Goal: Communication & Community: Share content

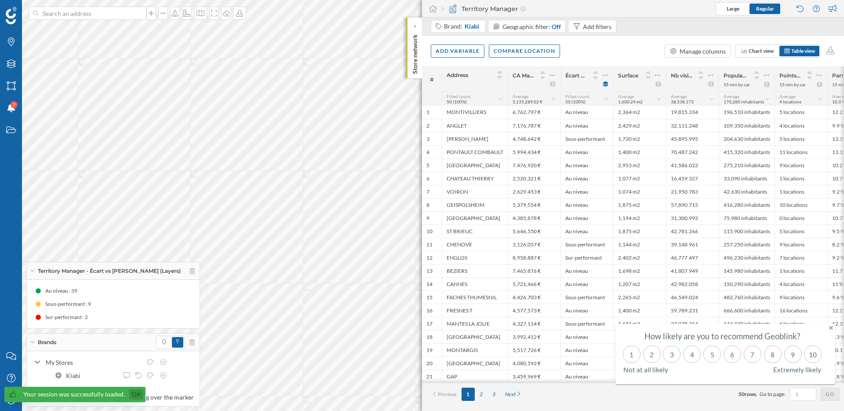
click at [129, 397] on link "Ok" at bounding box center [136, 394] width 14 height 10
click at [9, 400] on icon "My Profile" at bounding box center [11, 399] width 11 height 9
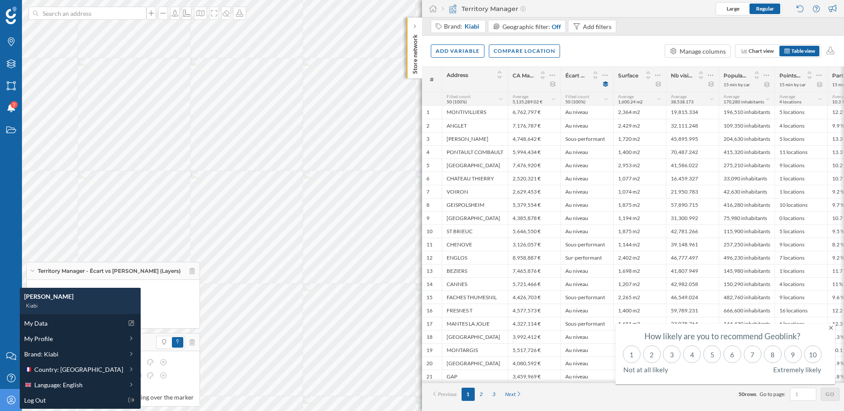
click at [5, 174] on div "Brands Layers Areas Notifications 7 States" at bounding box center [11, 172] width 22 height 345
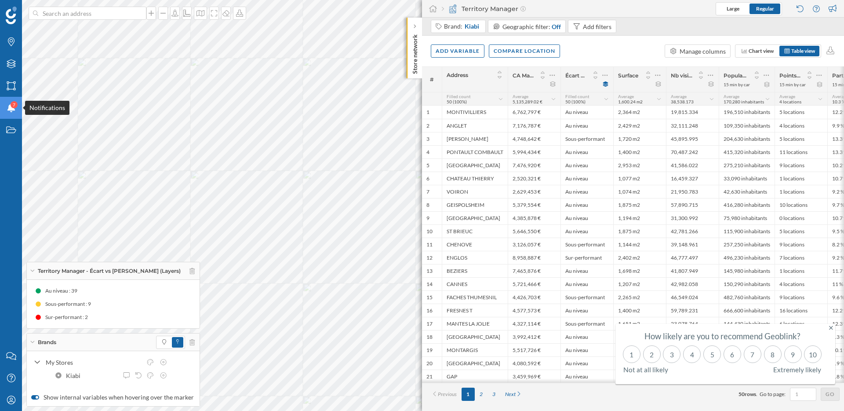
click at [14, 109] on span "7" at bounding box center [14, 104] width 3 height 9
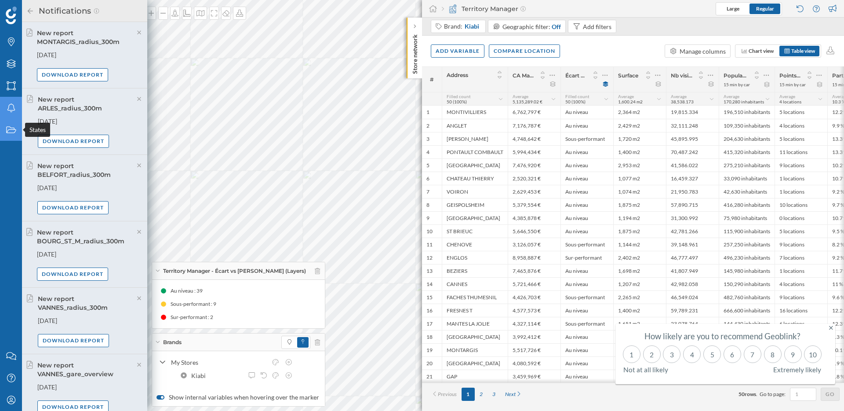
click at [11, 137] on div "States" at bounding box center [11, 130] width 22 height 22
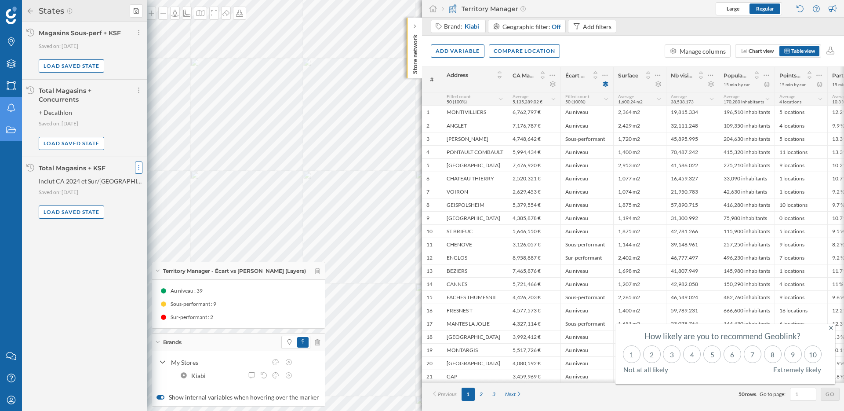
click at [138, 168] on icon at bounding box center [139, 167] width 2 height 9
click at [148, 186] on span "Share current state" at bounding box center [166, 185] width 52 height 7
click at [150, 214] on input "User email" at bounding box center [176, 215] width 72 height 11
type input "acoulet@mytraffic.fr"
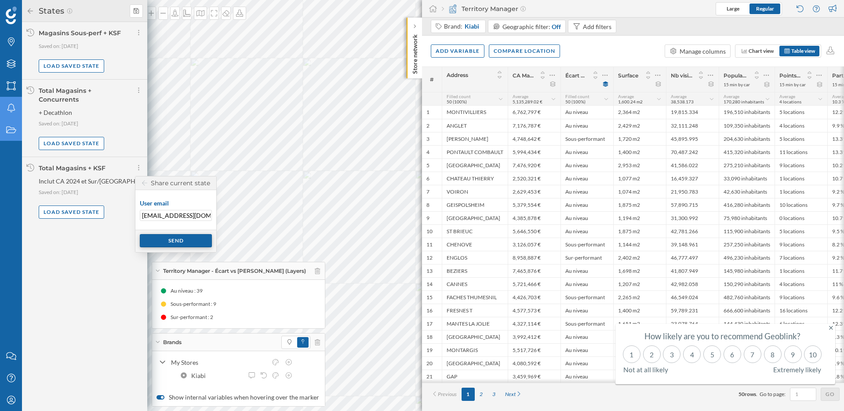
click at [178, 238] on div "Send" at bounding box center [176, 240] width 72 height 13
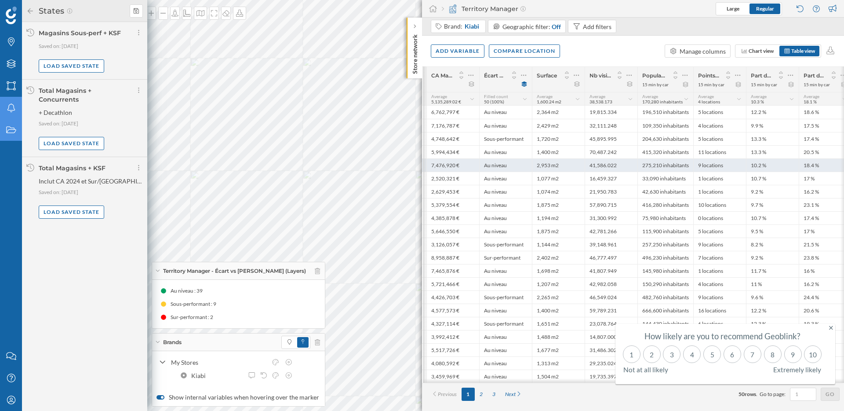
scroll to position [0, 82]
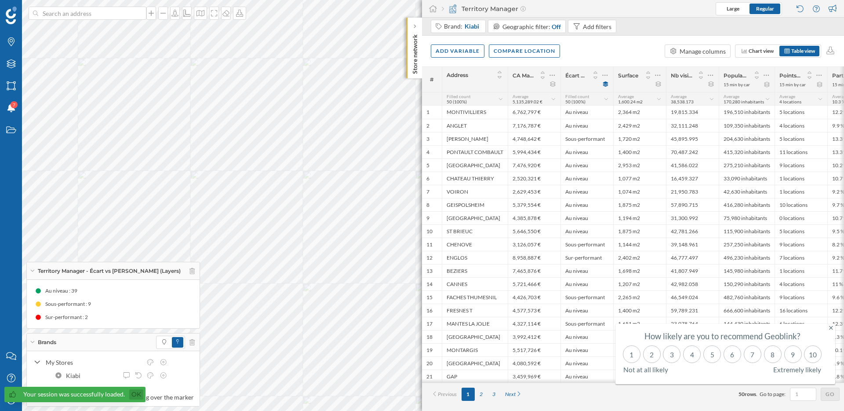
click at [134, 394] on link "Ok" at bounding box center [136, 394] width 14 height 10
click at [10, 398] on icon "My Profile" at bounding box center [11, 399] width 11 height 9
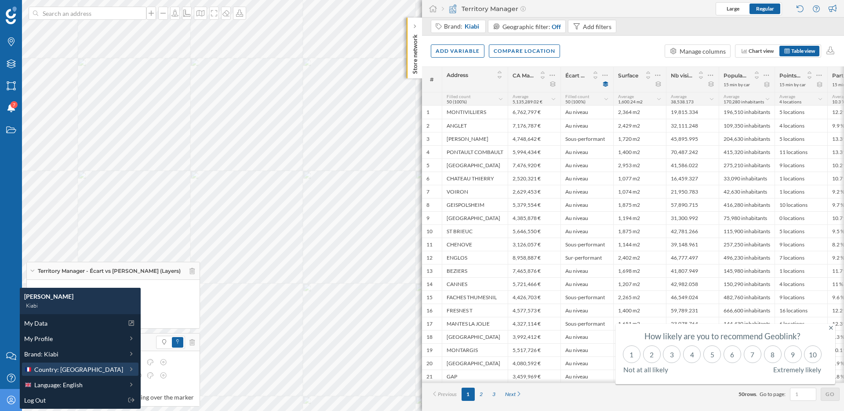
click at [58, 367] on span "Country: [GEOGRAPHIC_DATA]" at bounding box center [78, 369] width 89 height 9
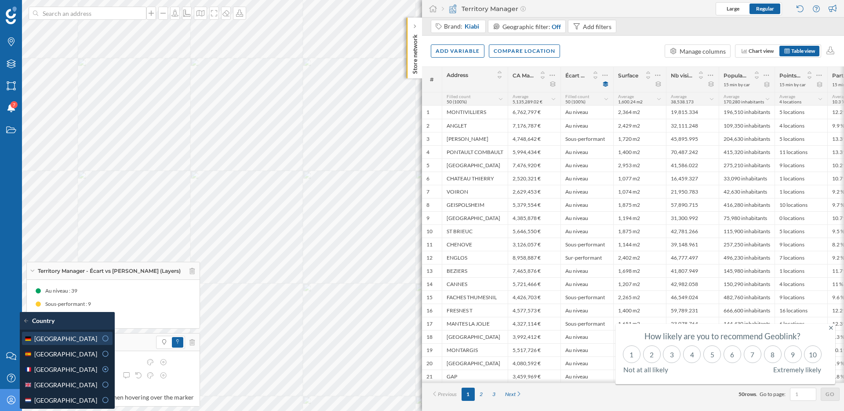
click at [71, 344] on div "[GEOGRAPHIC_DATA]" at bounding box center [67, 338] width 91 height 13
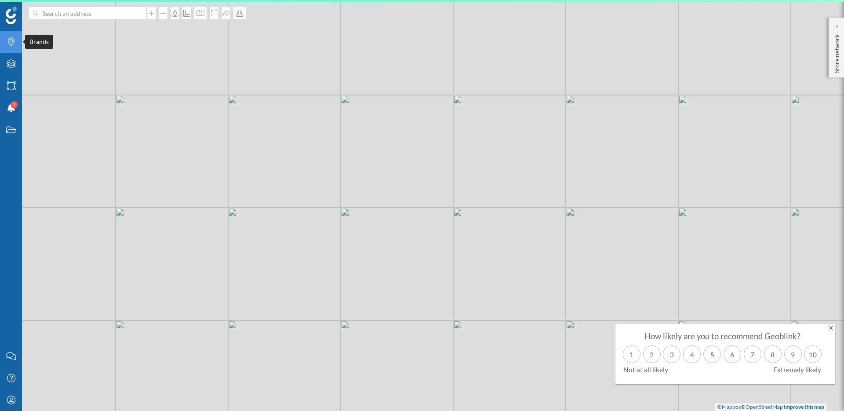
click at [12, 41] on icon at bounding box center [11, 41] width 7 height 9
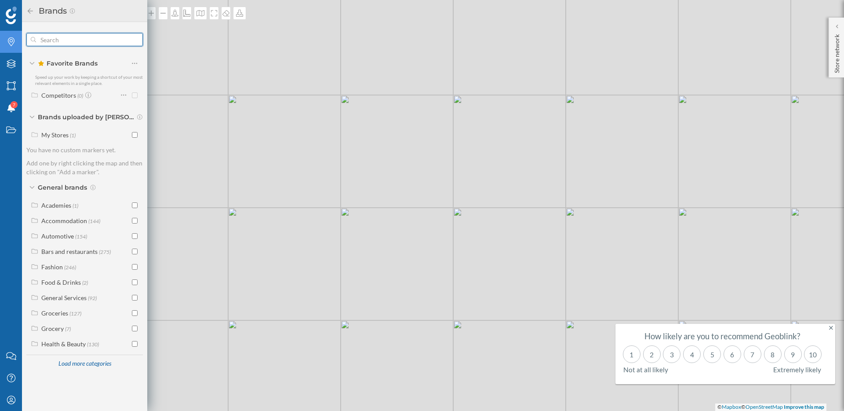
click at [47, 44] on input "text" at bounding box center [84, 40] width 97 height 18
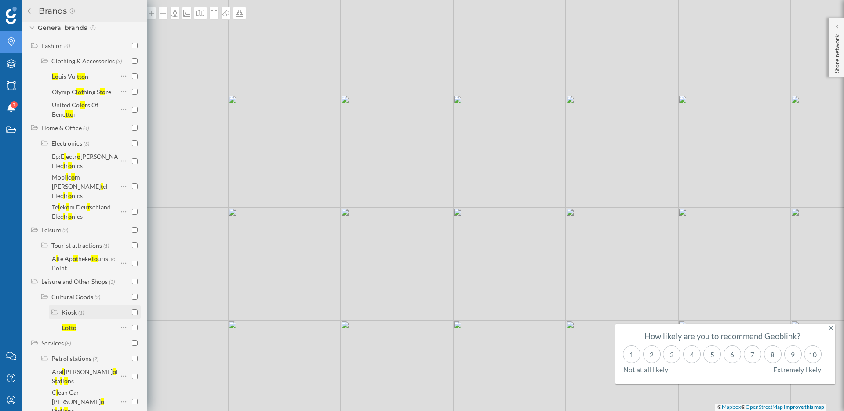
scroll to position [126, 0]
type input "lotto"
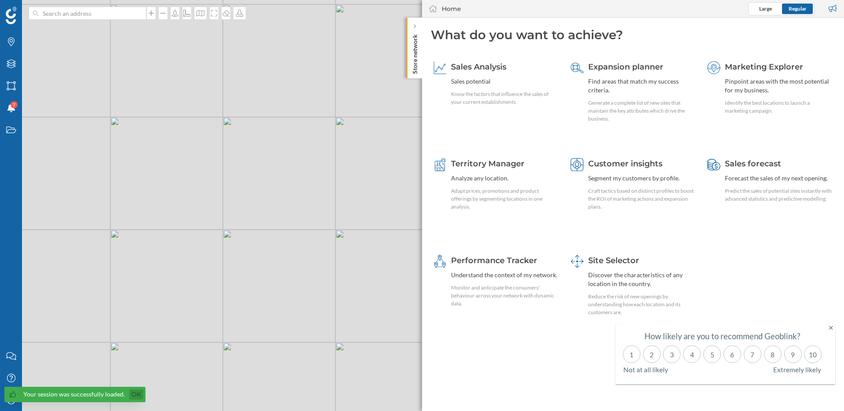
click at [139, 394] on link "Ok" at bounding box center [136, 394] width 14 height 10
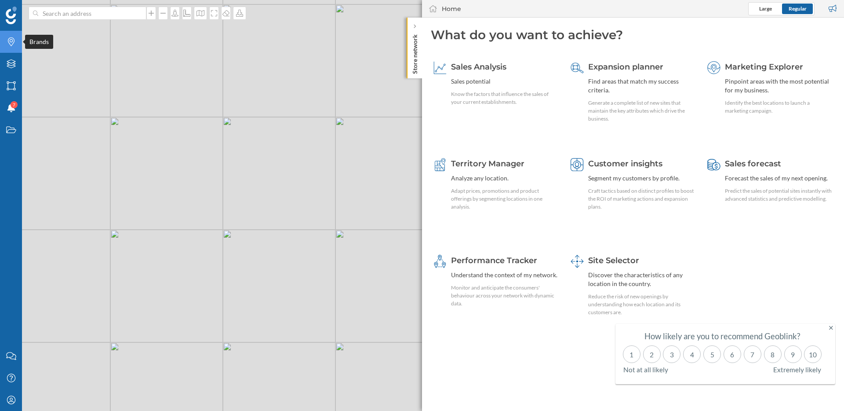
click at [13, 40] on icon "Brands" at bounding box center [11, 41] width 11 height 9
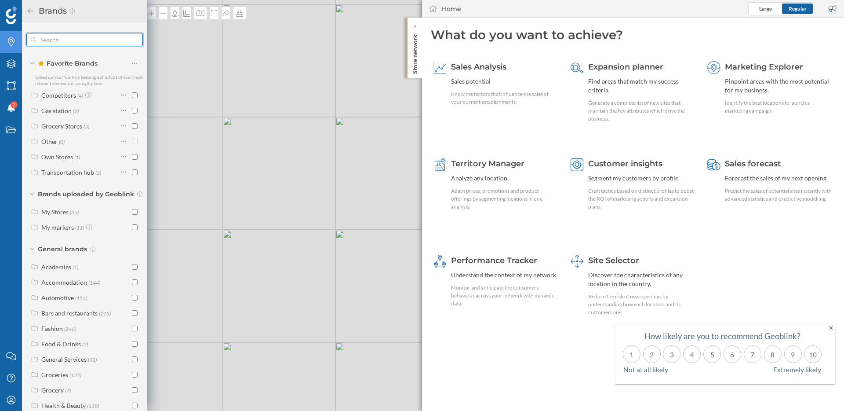
click at [58, 43] on input "text" at bounding box center [84, 40] width 97 height 18
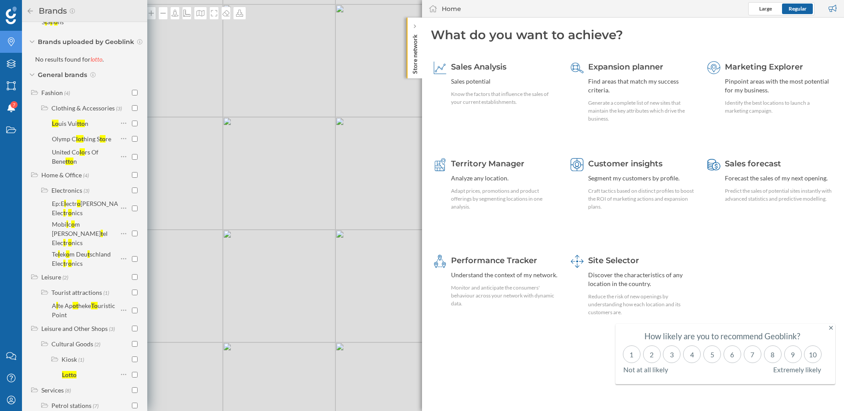
scroll to position [156, 0]
type input "lotto"
click at [132, 369] on input "checkbox" at bounding box center [135, 372] width 6 height 6
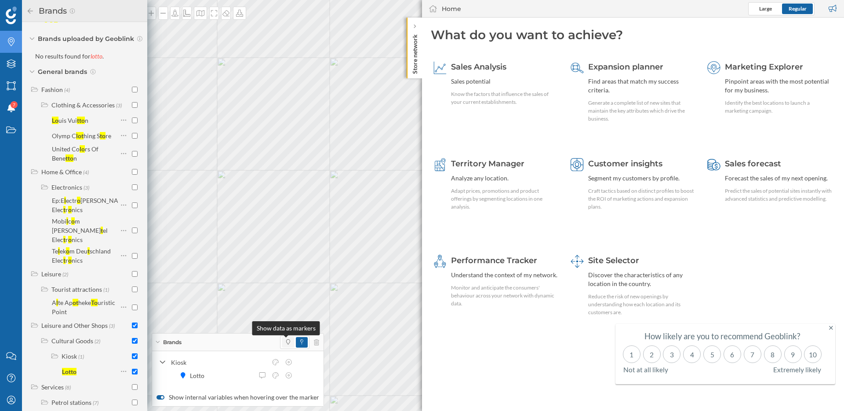
click at [287, 343] on icon at bounding box center [288, 341] width 4 height 5
click at [276, 362] on icon at bounding box center [276, 362] width 8 height 6
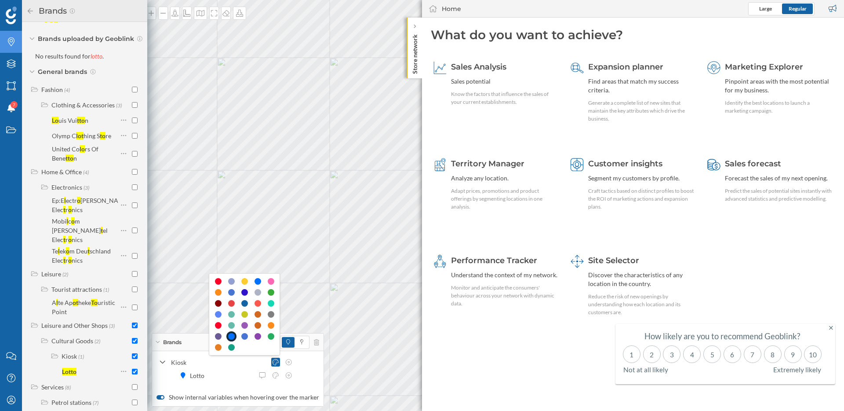
click at [257, 298] on div at bounding box center [244, 314] width 71 height 82
click at [257, 301] on div at bounding box center [258, 303] width 7 height 7
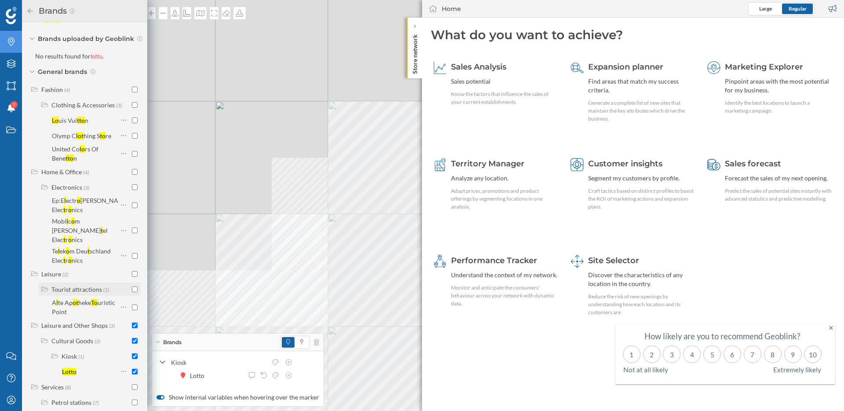
click at [50, 269] on div "Brands Layers Areas Notifications 7 States Contact us Help Center My Profile Br…" at bounding box center [422, 205] width 844 height 411
